Goal: Find specific page/section: Find specific page/section

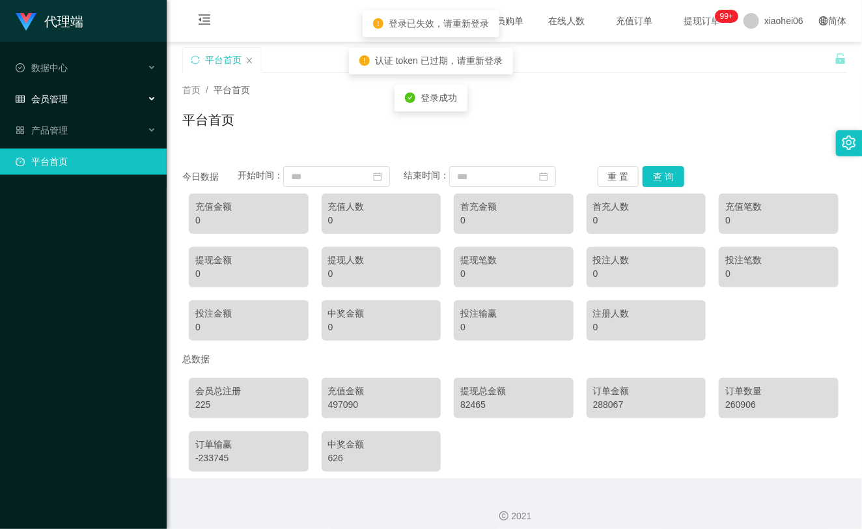
click at [88, 90] on div "会员管理" at bounding box center [83, 99] width 167 height 26
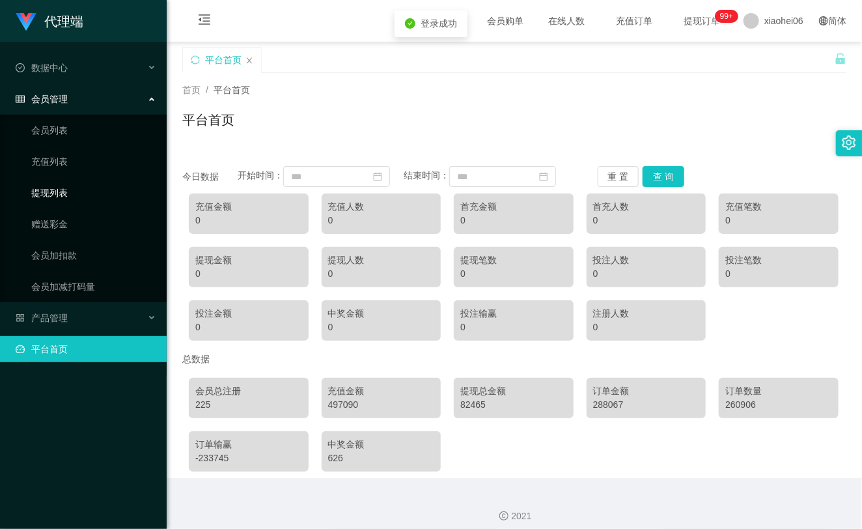
click at [74, 193] on link "提现列表" at bounding box center [93, 193] width 125 height 26
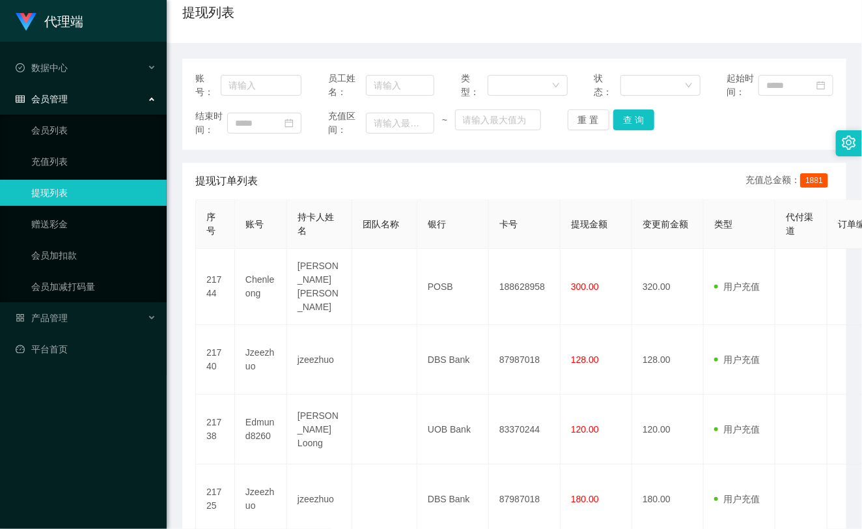
scroll to position [72, 0]
